Goal: Information Seeking & Learning: Learn about a topic

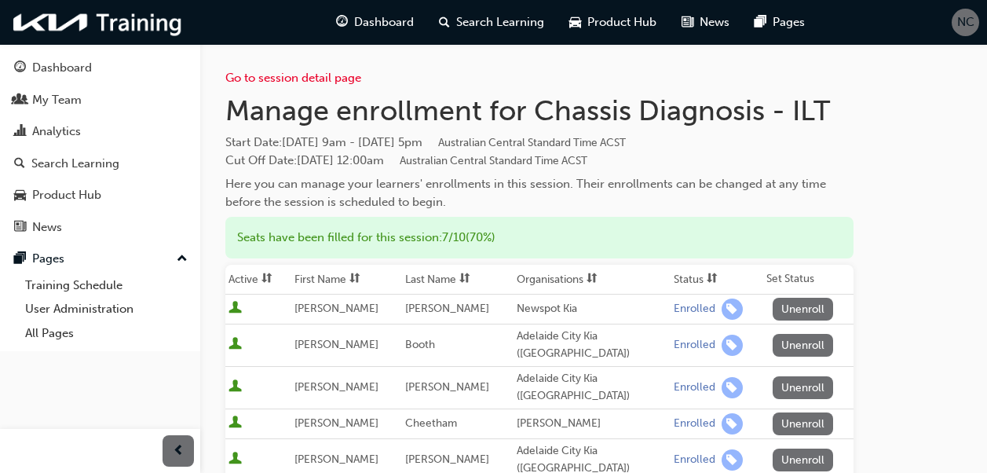
scroll to position [79, 0]
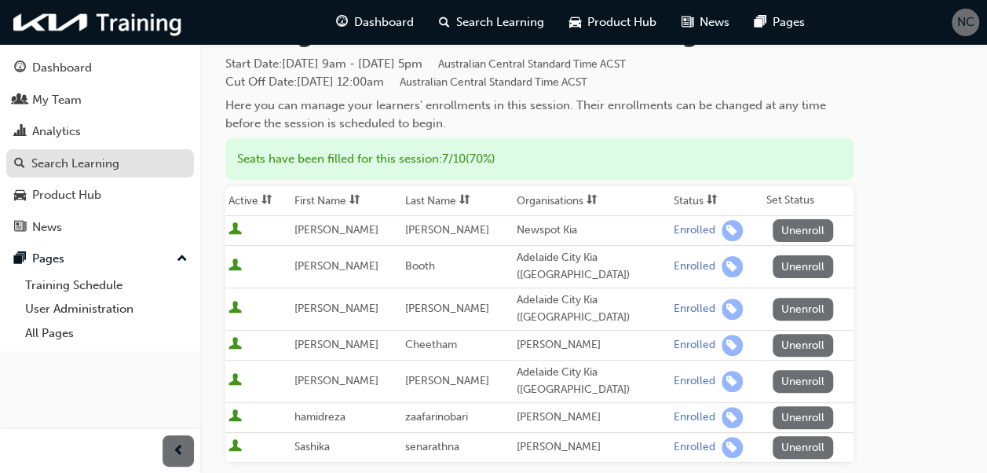
click at [76, 164] on div "Search Learning" at bounding box center [75, 164] width 88 height 18
